Goal: Navigation & Orientation: Find specific page/section

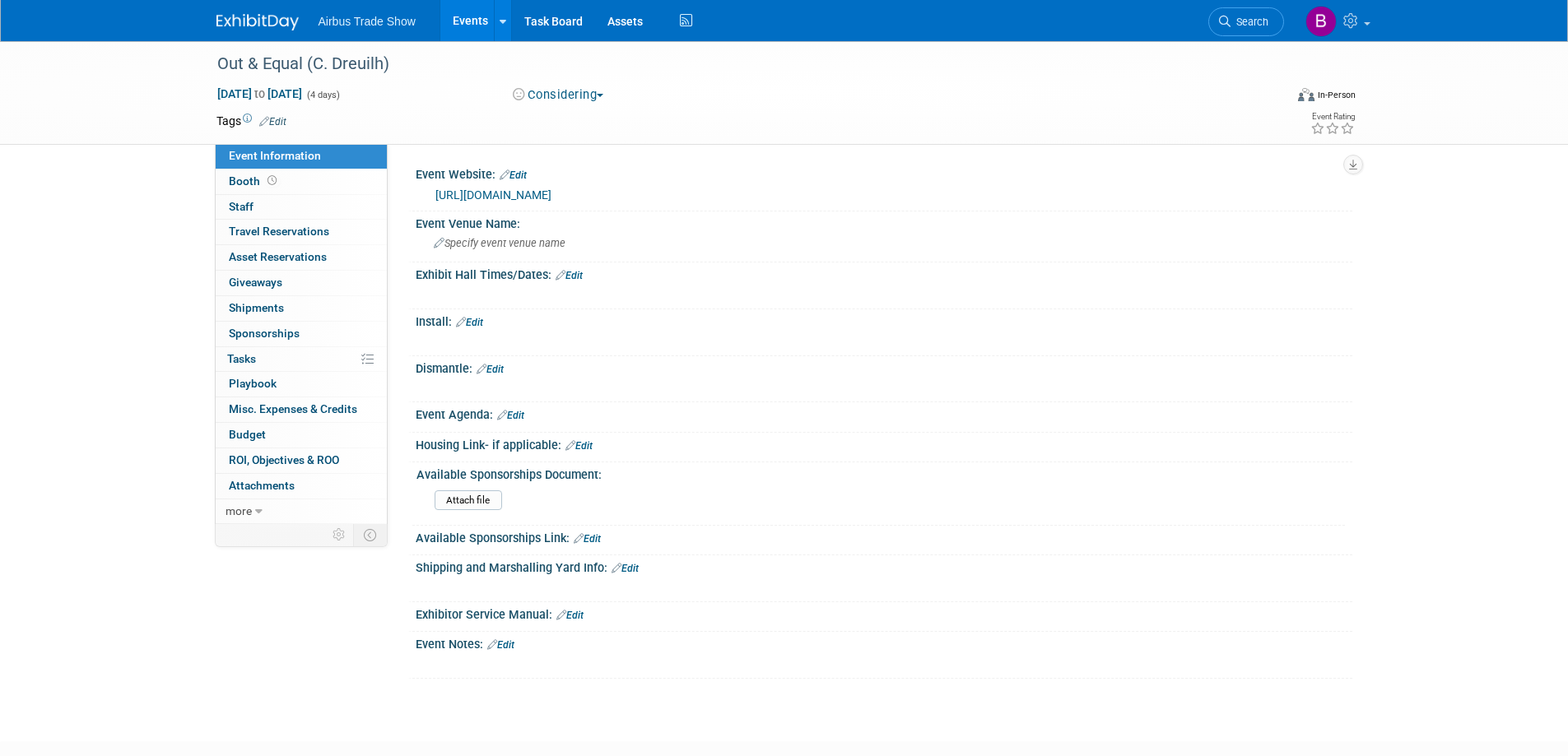
click at [264, 15] on img at bounding box center [257, 22] width 82 height 17
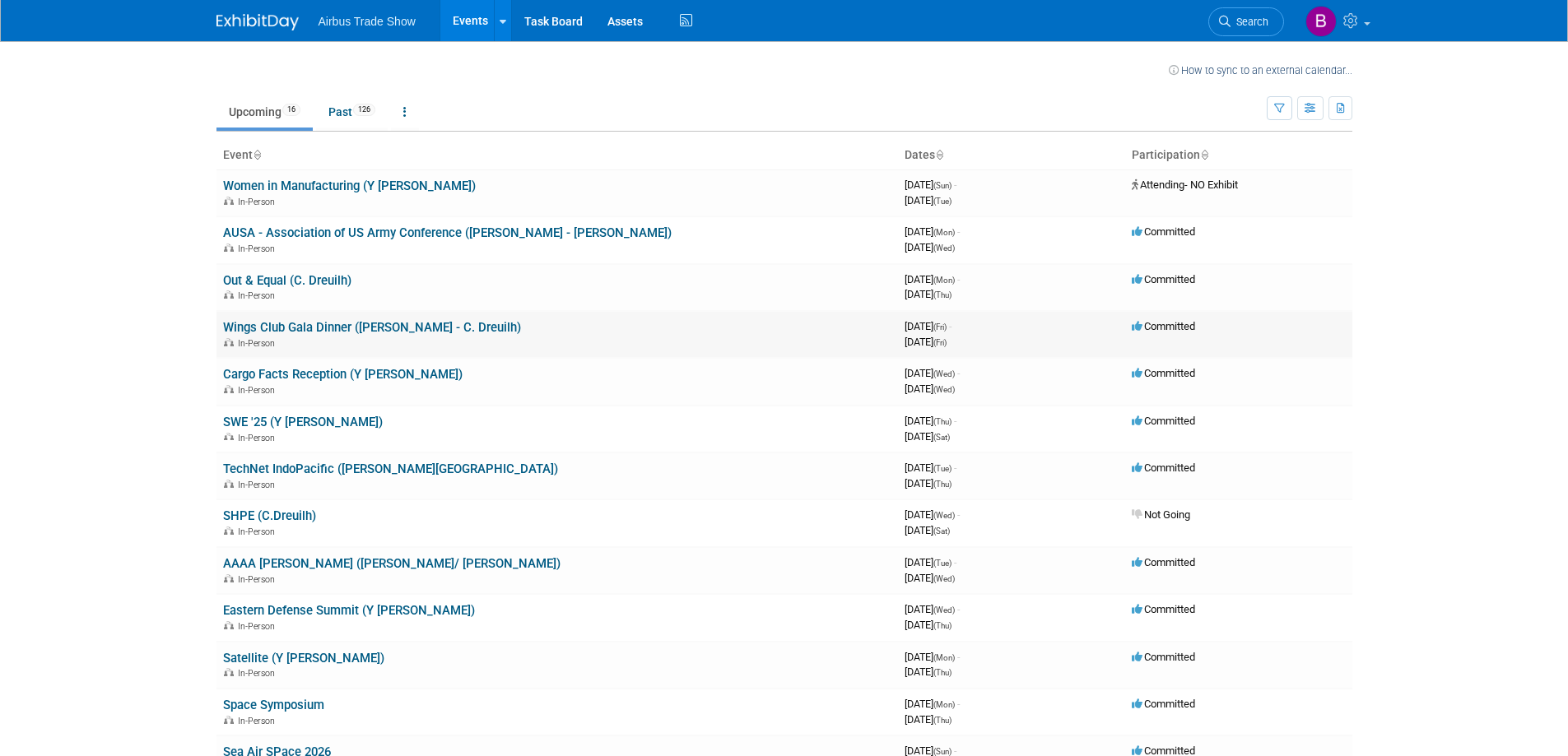
click at [329, 324] on link "Wings Club Gala Dinner ([PERSON_NAME] - C. Dreuilh)" at bounding box center [371, 327] width 298 height 15
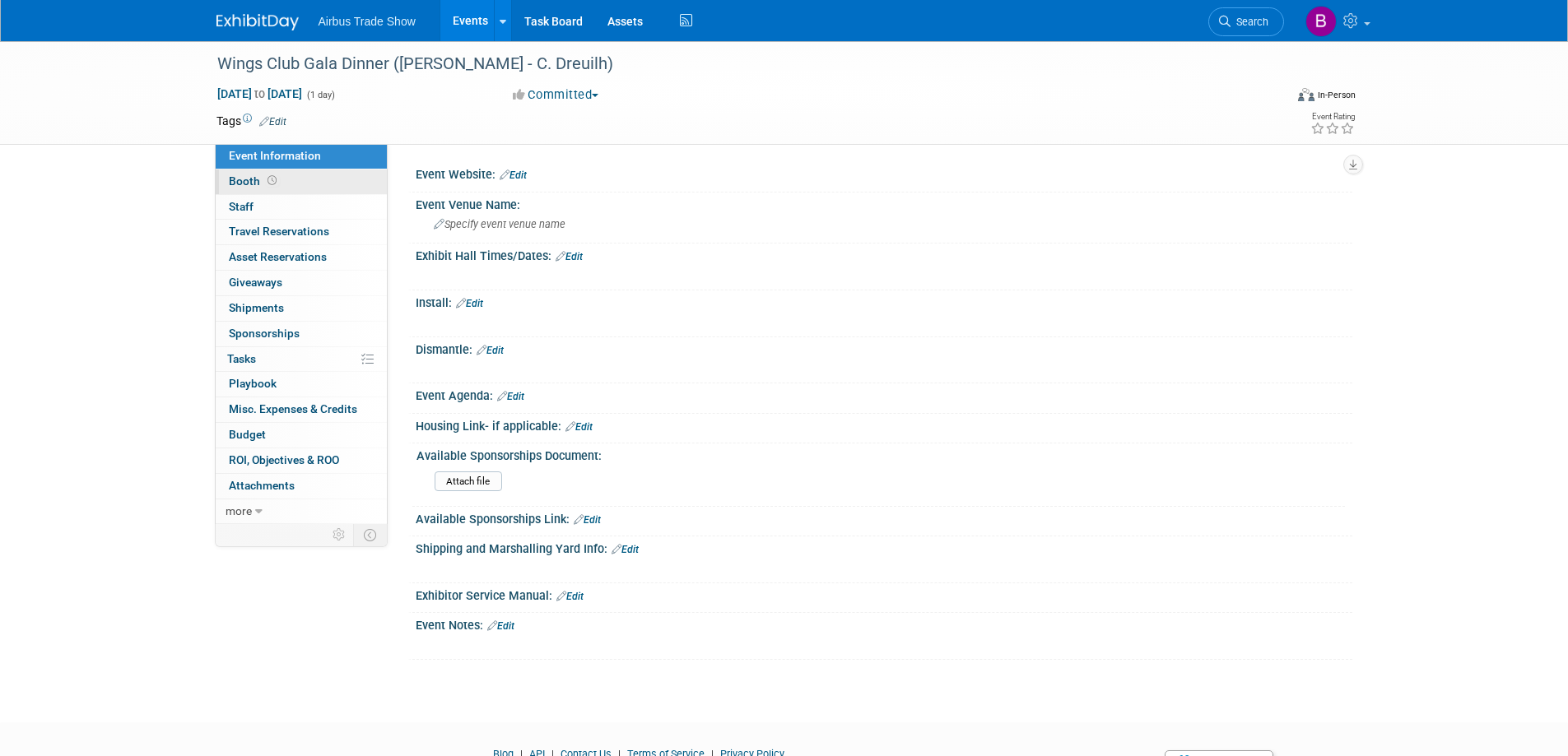
click at [249, 185] on span "Booth" at bounding box center [254, 181] width 51 height 13
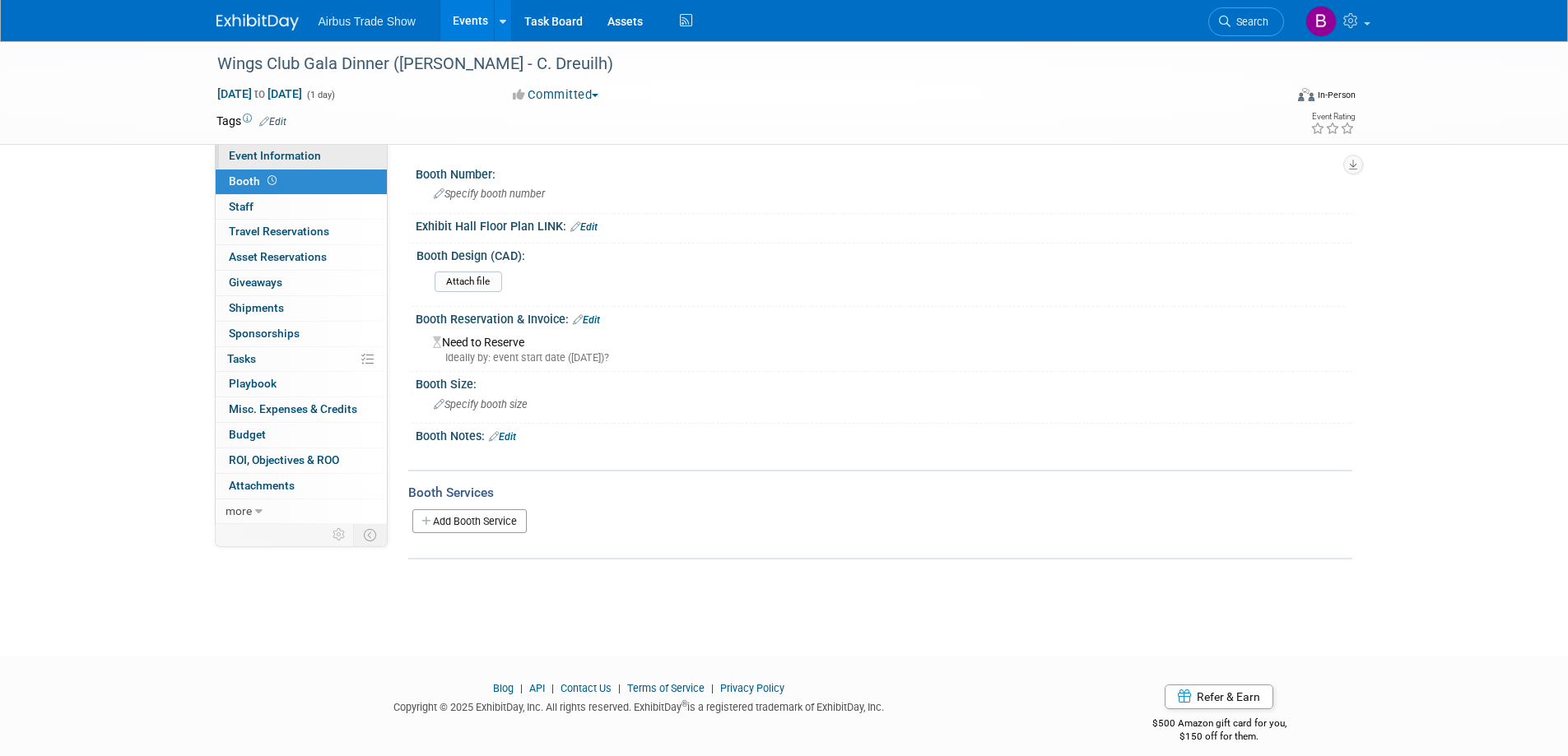
click at [283, 164] on link "Event Information" at bounding box center [301, 156] width 172 height 24
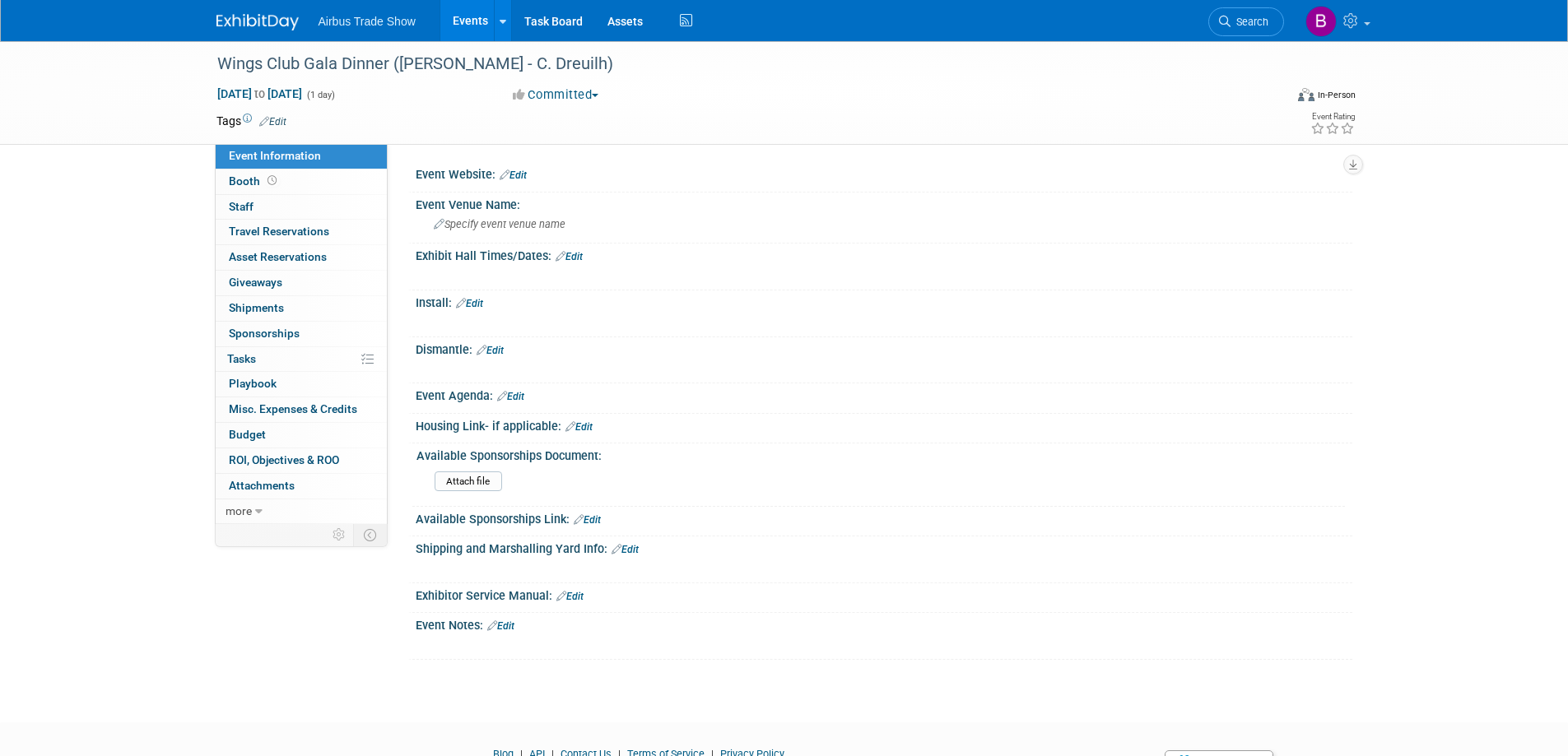
click at [271, 17] on img at bounding box center [257, 22] width 82 height 17
